Goal: Task Accomplishment & Management: Manage account settings

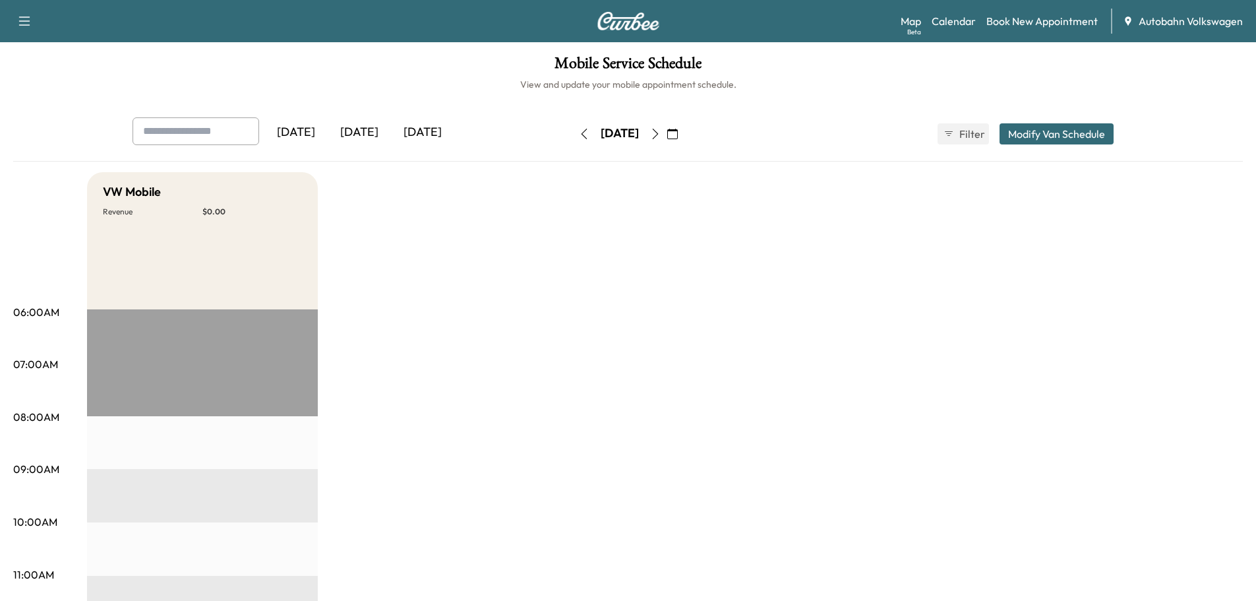
click at [365, 133] on div "[DATE]" at bounding box center [359, 132] width 63 height 30
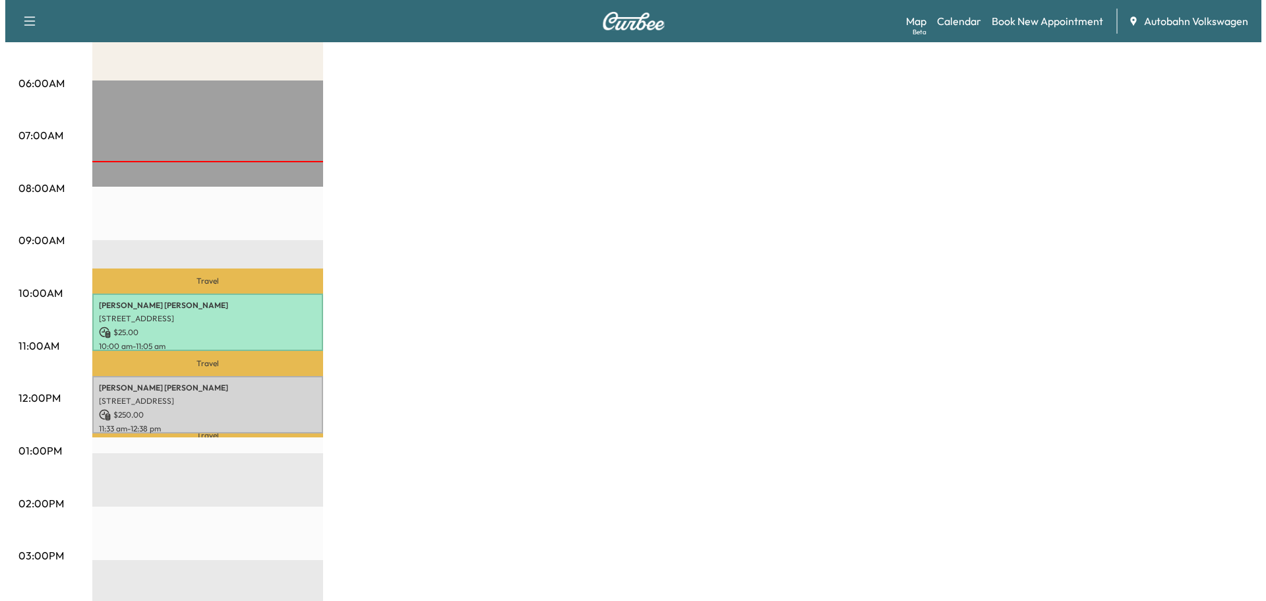
scroll to position [264, 0]
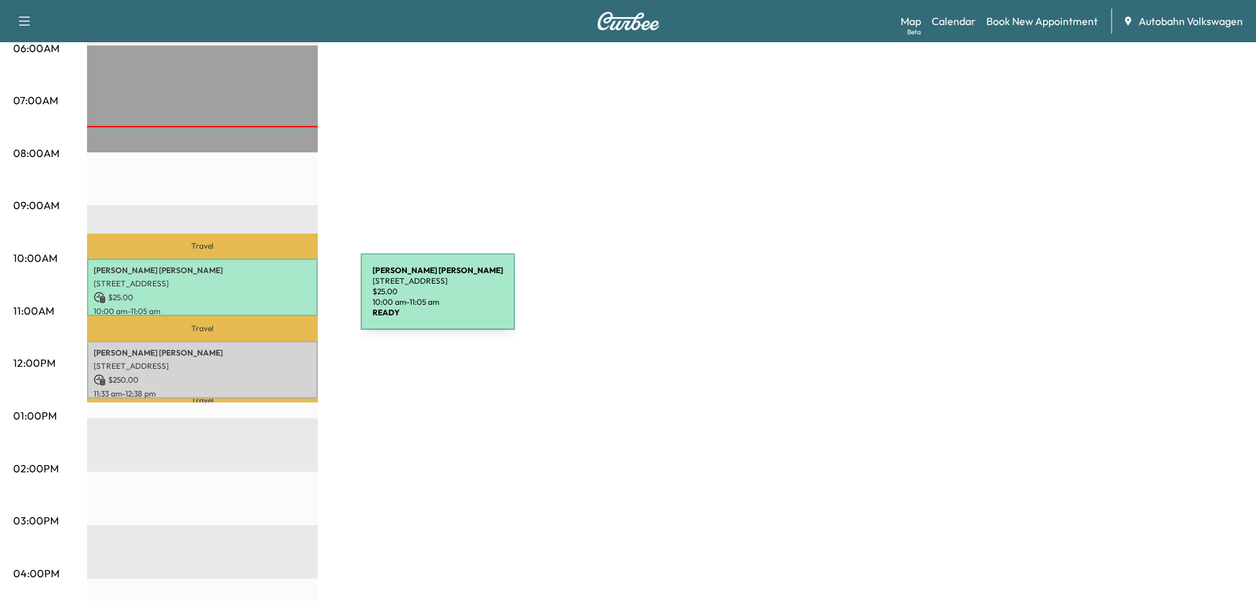
click at [264, 293] on p "$ 25.00" at bounding box center [203, 297] width 218 height 12
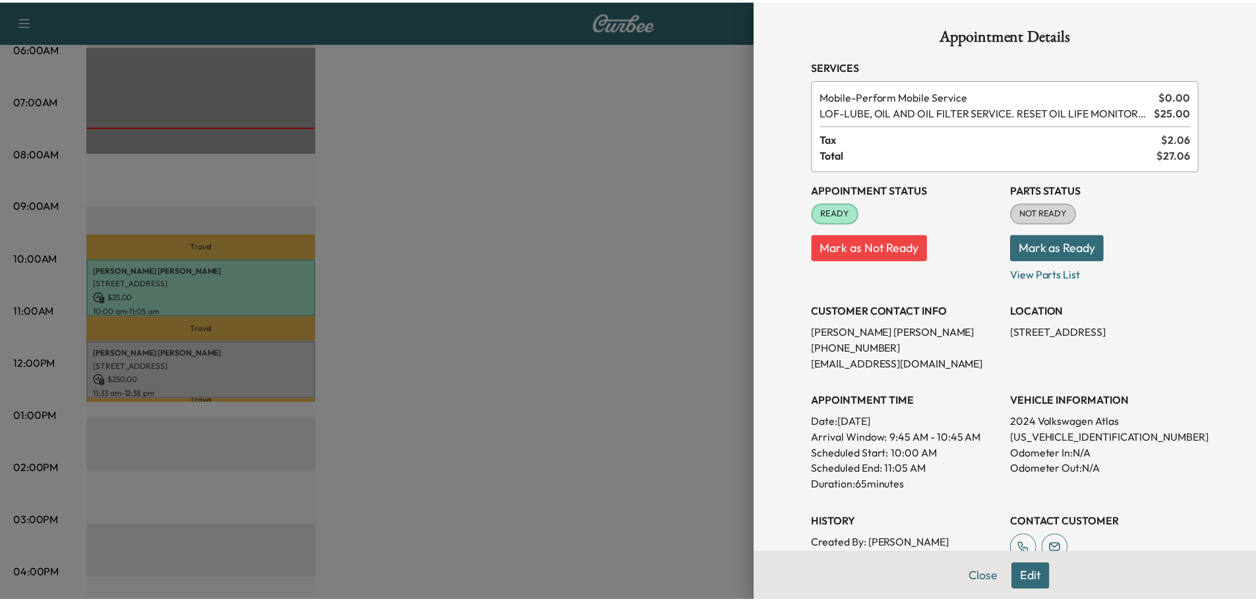
scroll to position [132, 0]
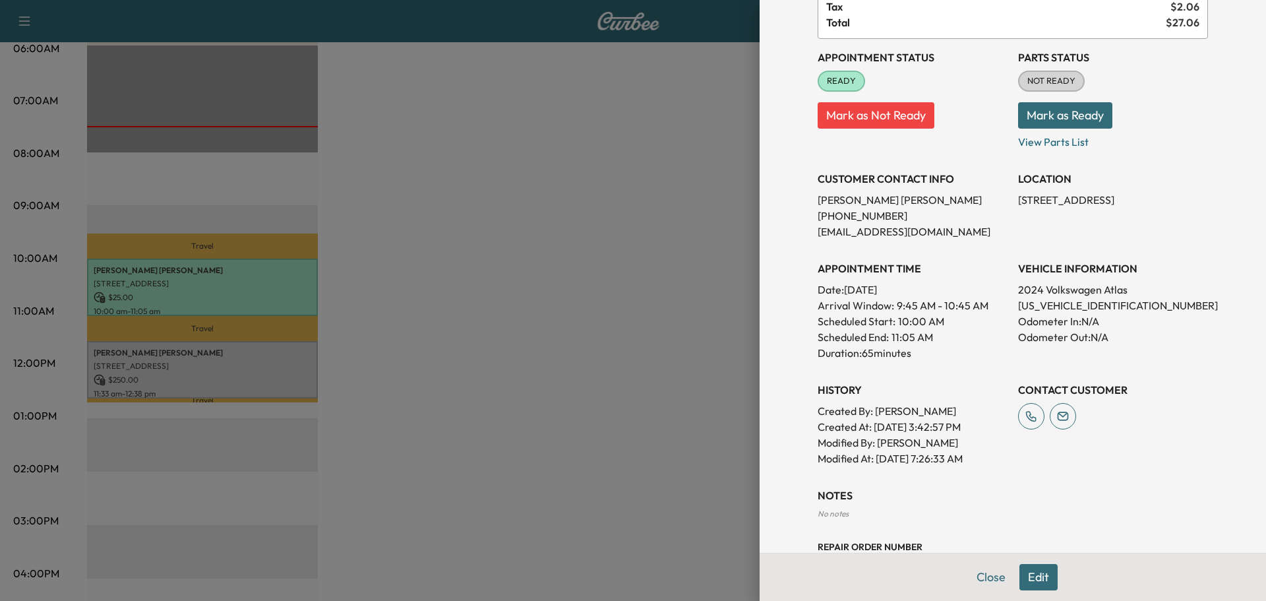
click at [256, 376] on div at bounding box center [633, 300] width 1266 height 601
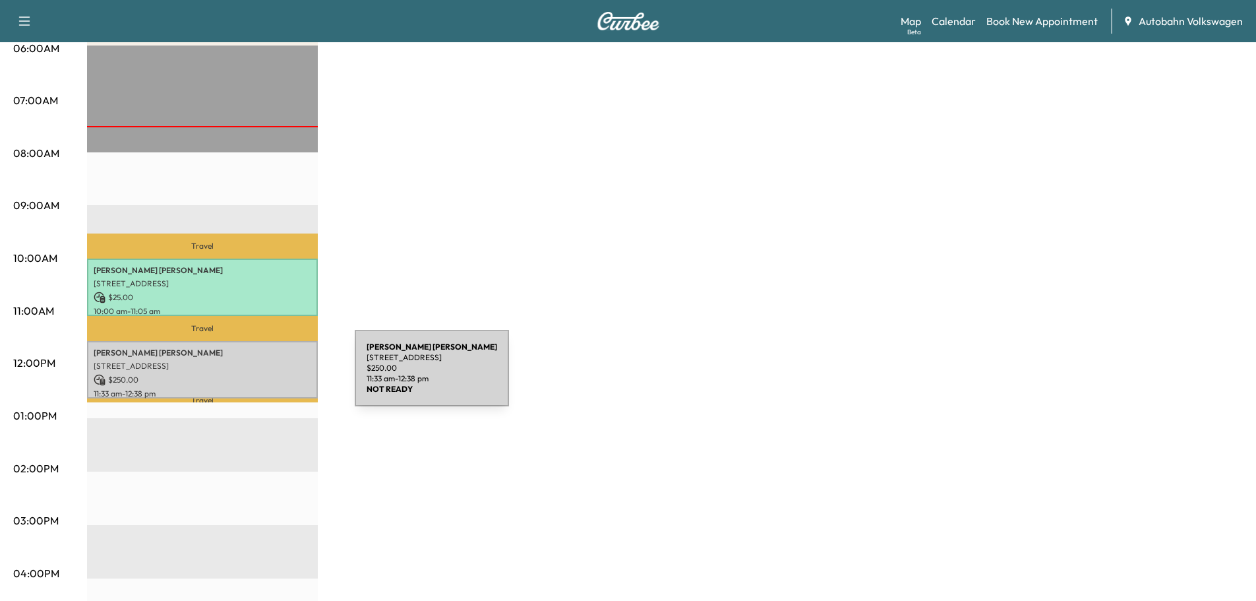
click at [256, 376] on p "$ 250.00" at bounding box center [203, 380] width 218 height 12
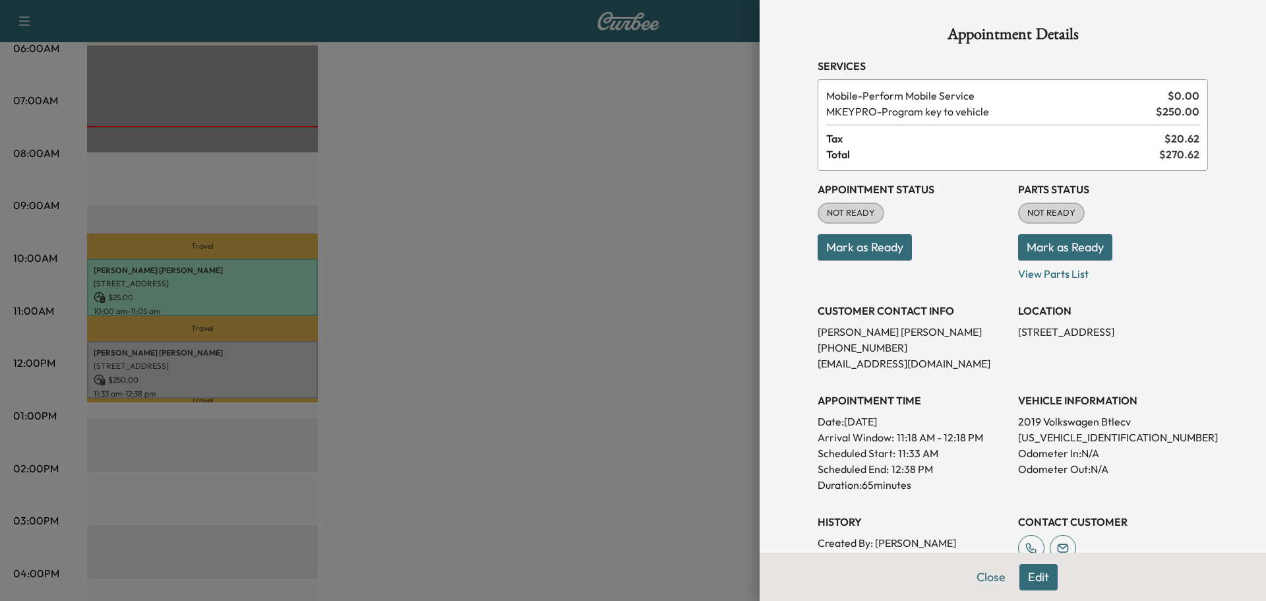
click at [530, 359] on div at bounding box center [633, 300] width 1266 height 601
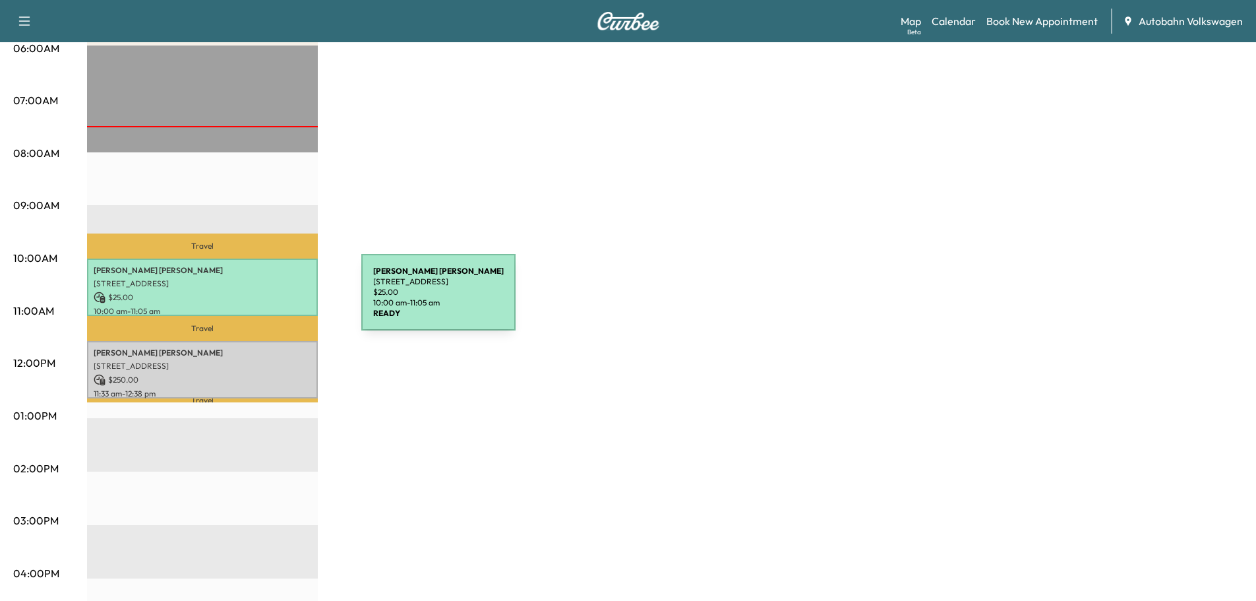
click at [259, 293] on p "$ 25.00" at bounding box center [203, 297] width 218 height 12
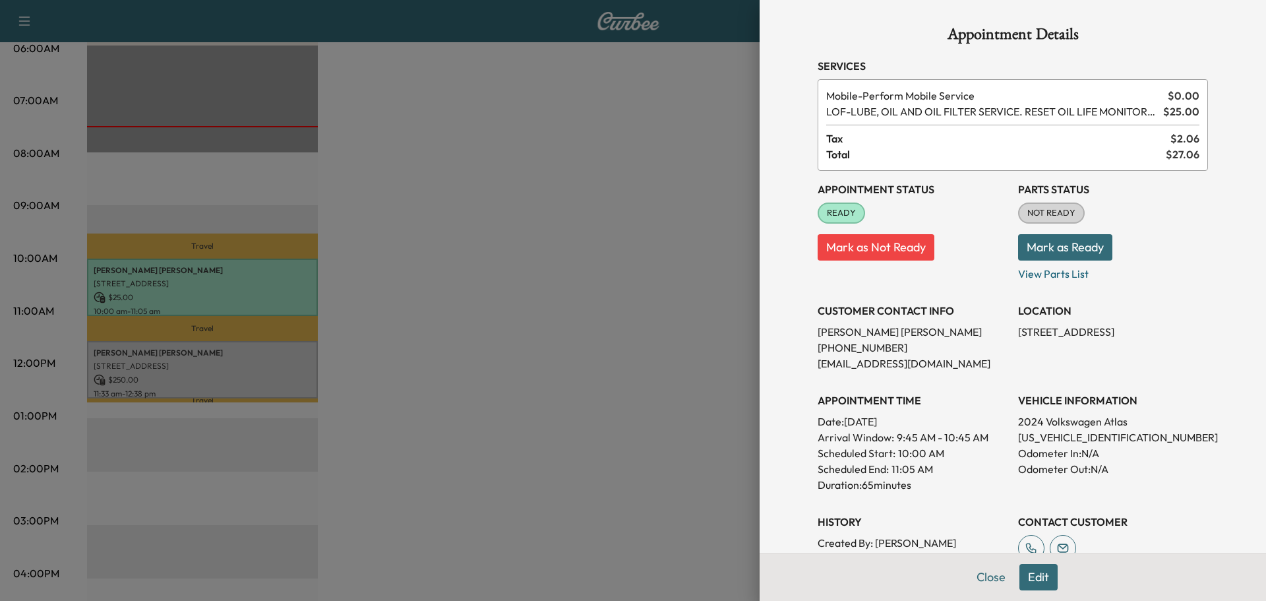
click at [1029, 258] on button "Mark as Ready" at bounding box center [1065, 247] width 94 height 26
click at [738, 341] on div at bounding box center [633, 300] width 1266 height 601
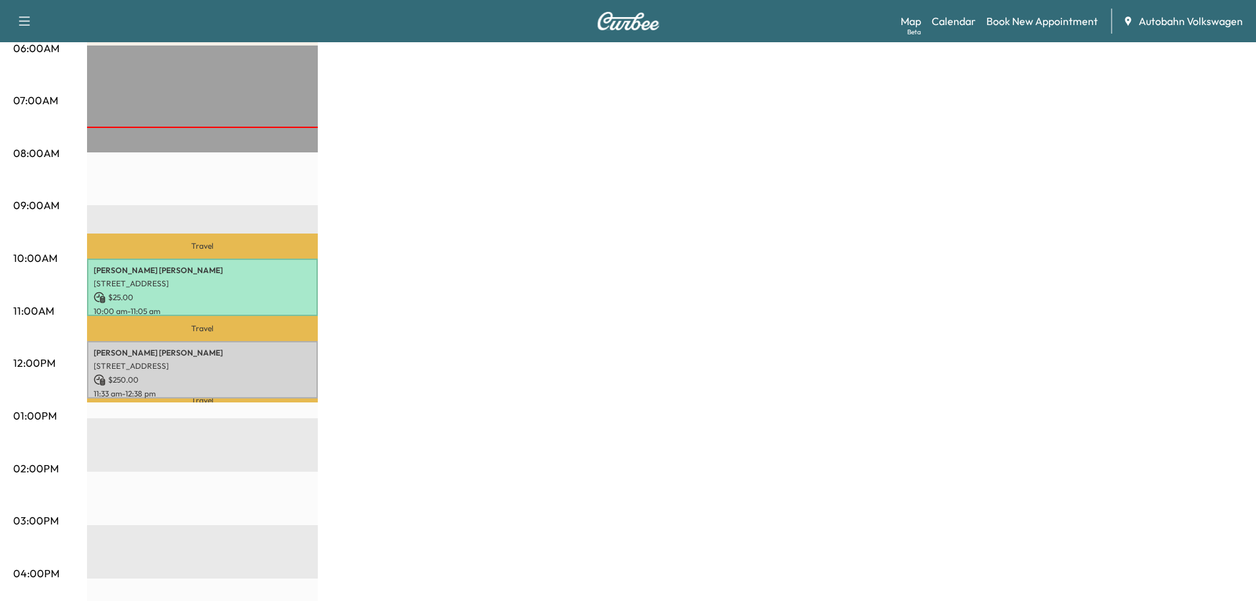
click at [649, 303] on div "VW Mobile Revenue $ 275.00 Work Time 130 mins Transit Time 62 mins Travel [PERS…" at bounding box center [665, 402] width 1156 height 989
